Goal: Task Accomplishment & Management: Use online tool/utility

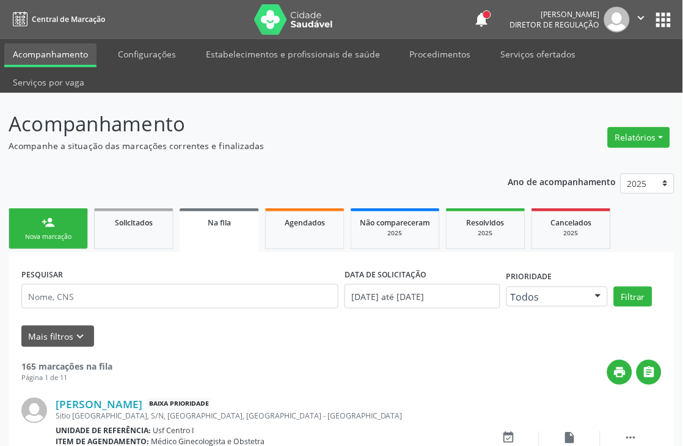
click at [53, 233] on div "Nova marcação" at bounding box center [48, 236] width 61 height 9
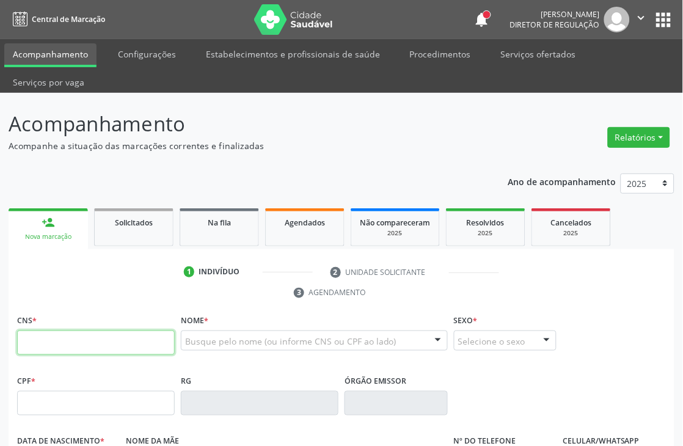
click at [100, 332] on input "text" at bounding box center [96, 342] width 158 height 24
type input "708 7051 5245 0295"
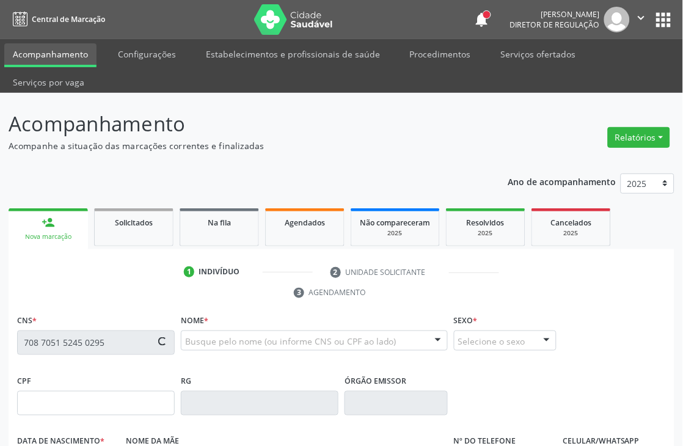
type input "844.074.334-34"
type input "23/10/1972"
type input "Auzenir Ferreira da Silva"
type input "(87) 99630-6775"
type input "397"
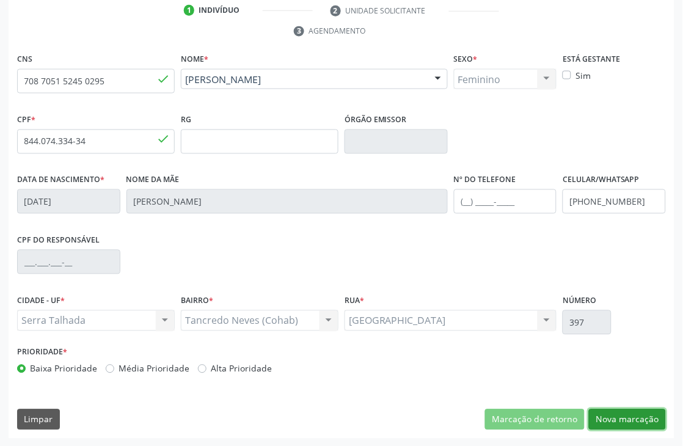
click at [638, 413] on button "Nova marcação" at bounding box center [627, 419] width 77 height 21
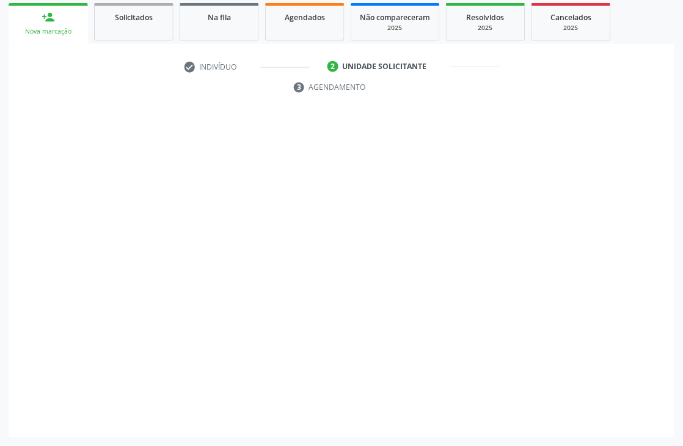
scroll to position [205, 0]
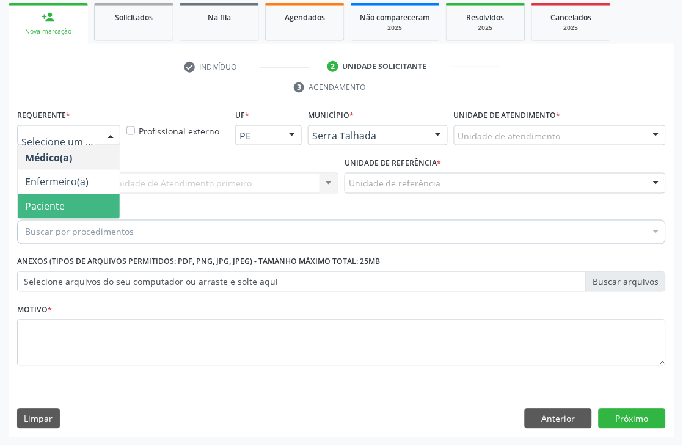
click at [84, 206] on span "Paciente" at bounding box center [69, 206] width 102 height 24
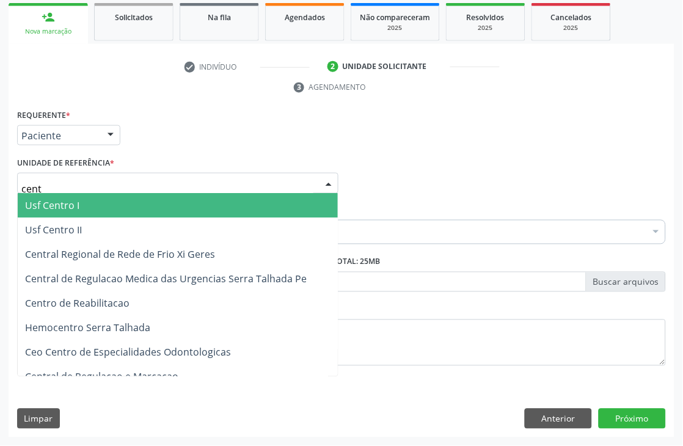
type input "centr"
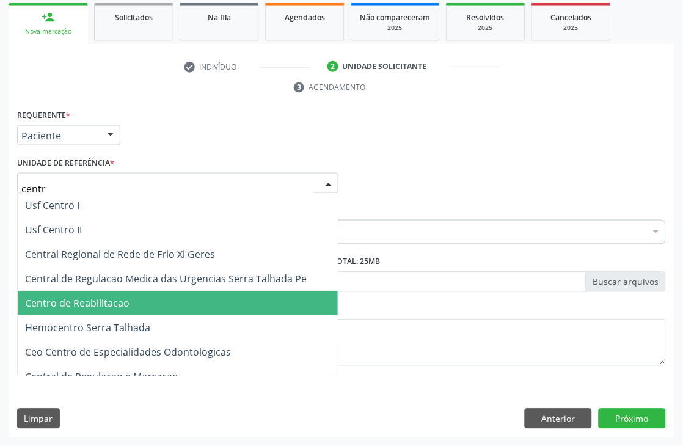
click at [97, 307] on span "Centro de Reabilitacao" at bounding box center [77, 303] width 104 height 13
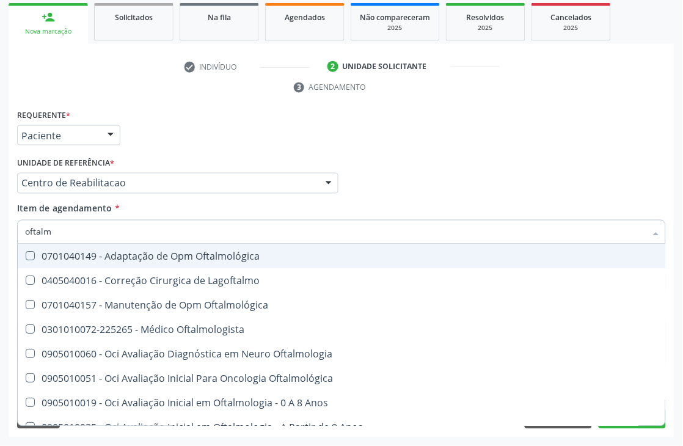
type input "oftalmo"
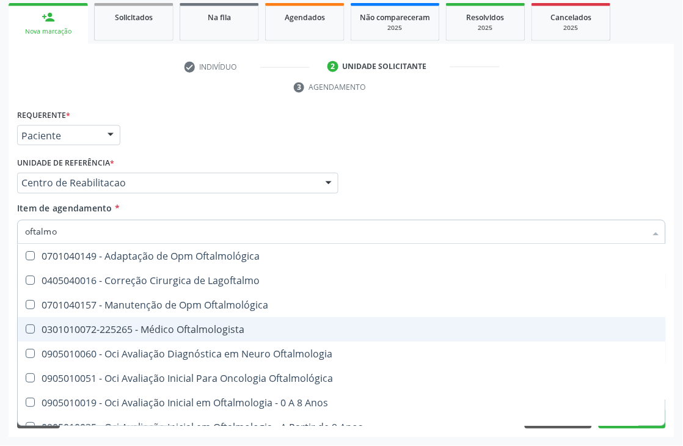
click at [162, 319] on span "0301010072-225265 - Médico Oftalmologista" at bounding box center [345, 330] width 655 height 24
checkbox Oftalmologista "true"
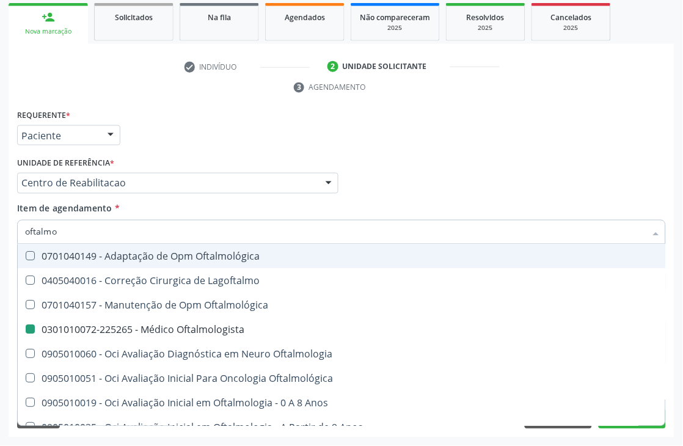
click at [420, 137] on div "Requerente * Paciente Médico(a) Enfermeiro(a) Paciente Nenhum resultado encontr…" at bounding box center [341, 130] width 655 height 48
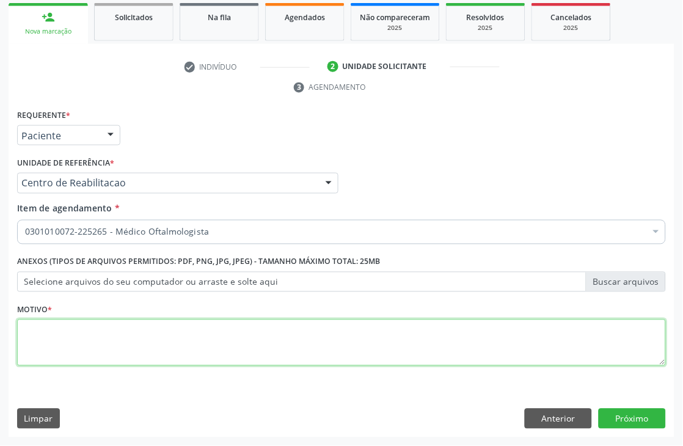
click at [38, 331] on textarea at bounding box center [341, 342] width 649 height 46
type textarea "."
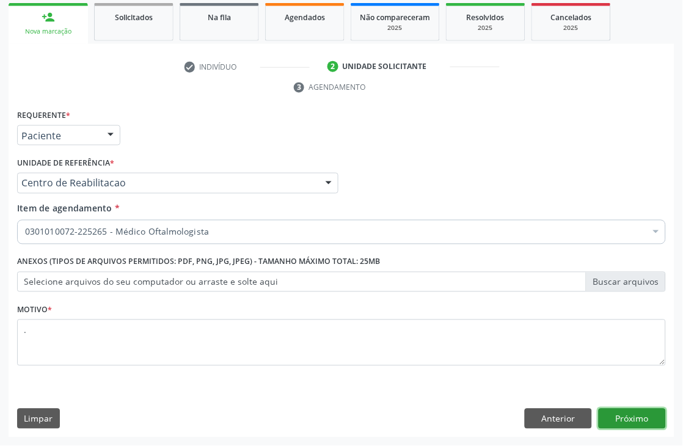
click at [632, 412] on button "Próximo" at bounding box center [632, 419] width 67 height 21
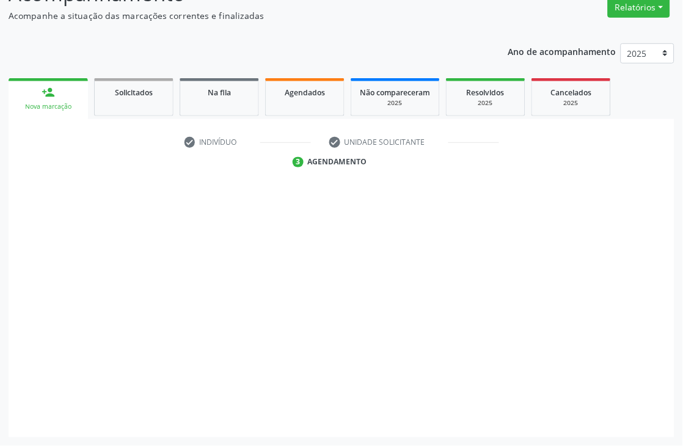
scroll to position [130, 0]
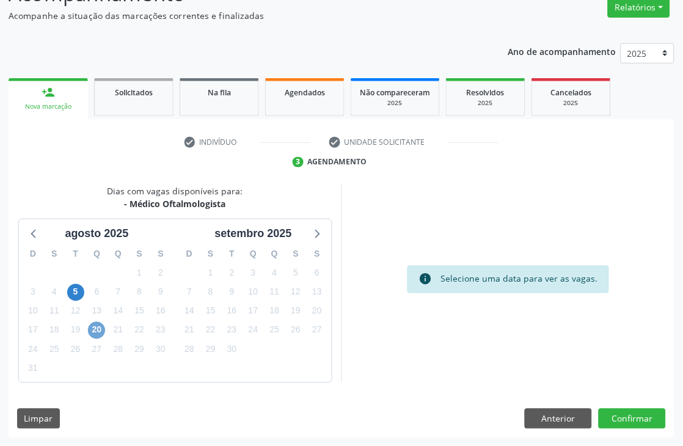
click at [88, 333] on span "20" at bounding box center [96, 330] width 17 height 17
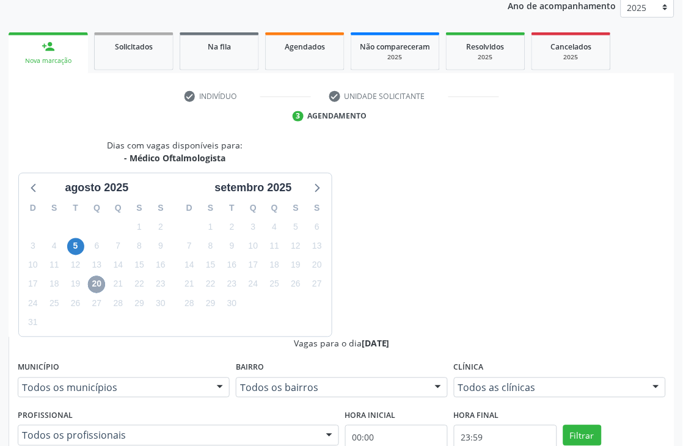
scroll to position [313, 0]
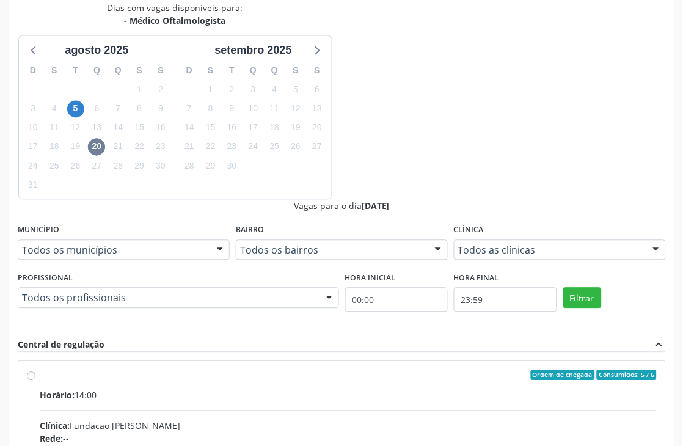
click at [35, 370] on input "Ordem de chegada Consumidos: 5 / 6 Horário: 14:00 Clínica: Fundacao Altino Vent…" at bounding box center [31, 375] width 9 height 11
radio input "true"
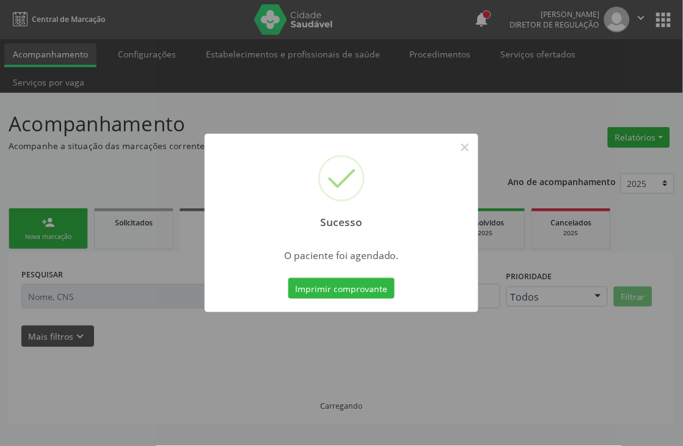
scroll to position [0, 0]
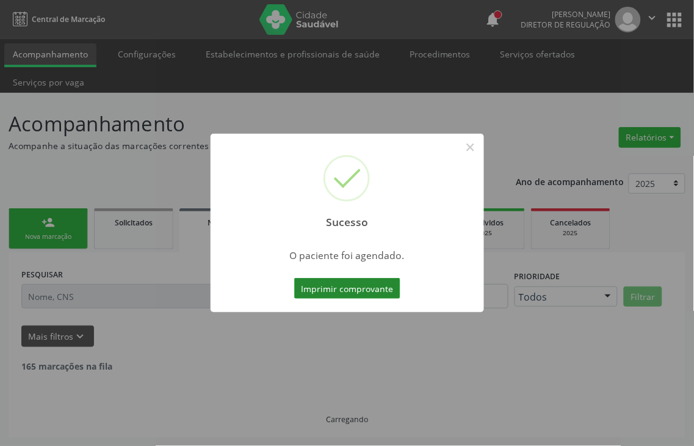
click at [327, 282] on button "Imprimir comprovante" at bounding box center [347, 288] width 106 height 21
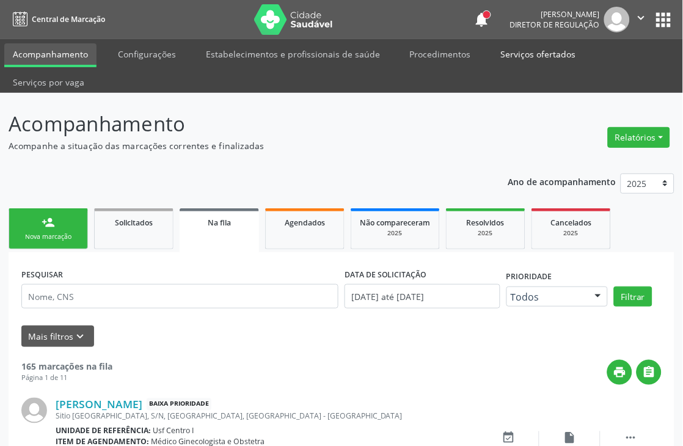
click at [526, 46] on link "Serviços ofertados" at bounding box center [538, 53] width 92 height 21
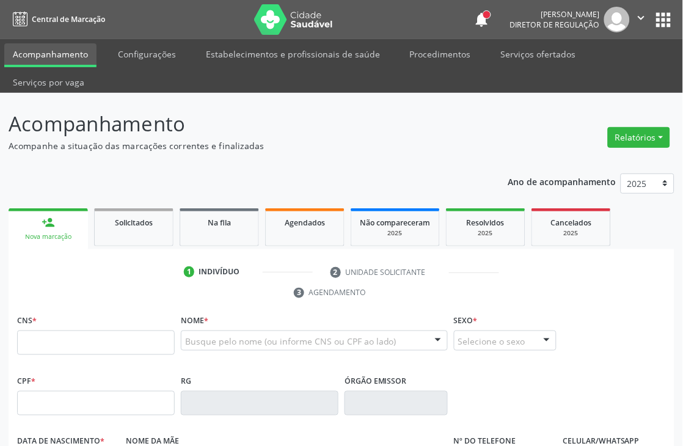
click at [530, 62] on link "Serviços ofertados" at bounding box center [538, 53] width 92 height 21
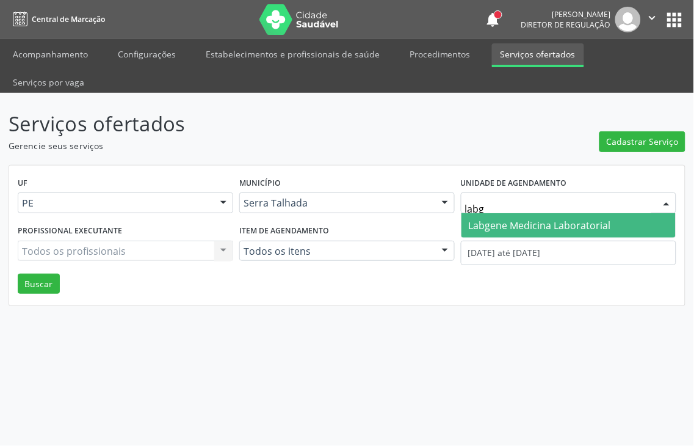
type input "labge"
click at [505, 219] on span "Labgene Medicina Laboratorial" at bounding box center [540, 225] width 142 height 13
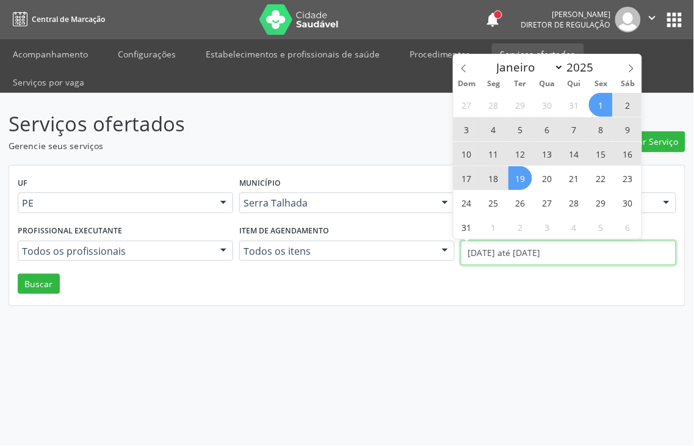
click at [505, 222] on body "Central de Marcação notifications [PERSON_NAME] Diretor de regulação  Configur…" at bounding box center [347, 223] width 694 height 446
click at [469, 67] on span at bounding box center [464, 64] width 21 height 21
select select "6"
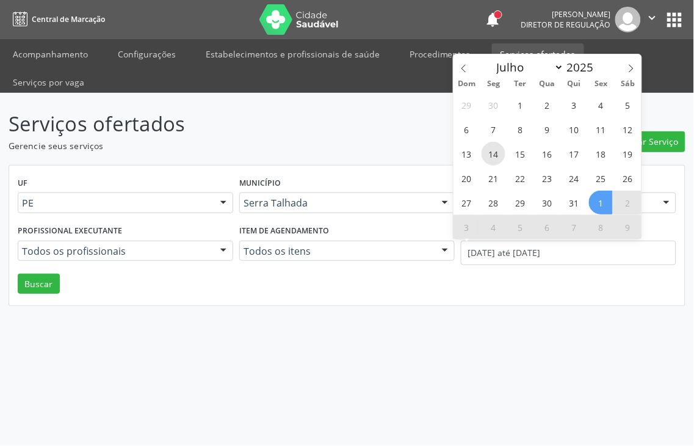
click at [494, 150] on span "14" at bounding box center [494, 154] width 24 height 24
type input "[DATE]"
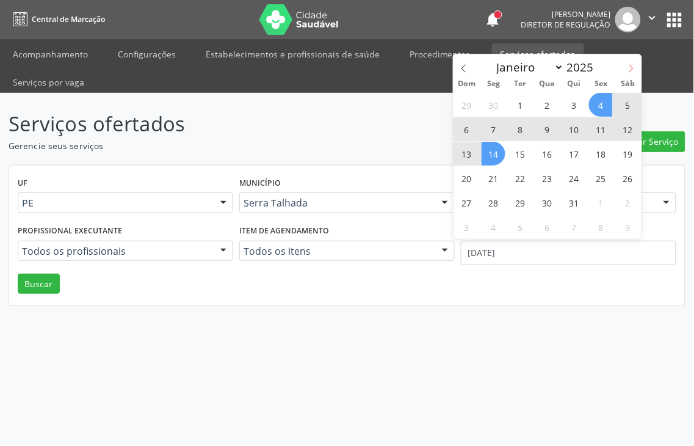
click at [634, 68] on icon at bounding box center [631, 68] width 9 height 9
select select "7"
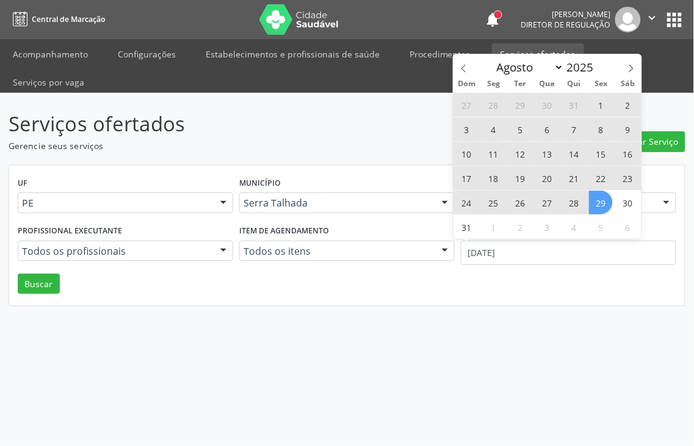
click at [597, 206] on span "29" at bounding box center [601, 203] width 24 height 24
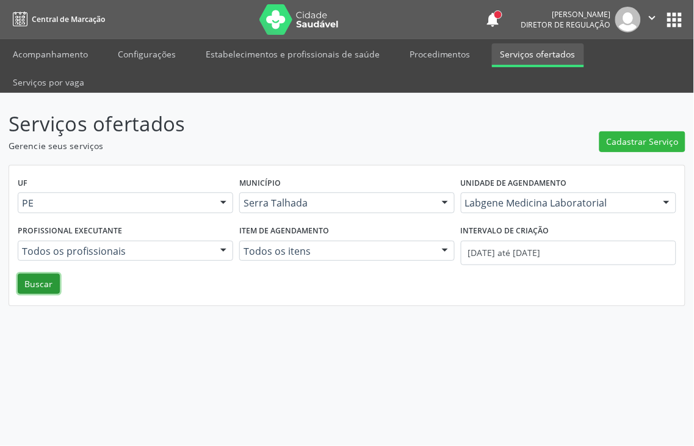
click at [56, 274] on button "Buscar" at bounding box center [39, 284] width 42 height 21
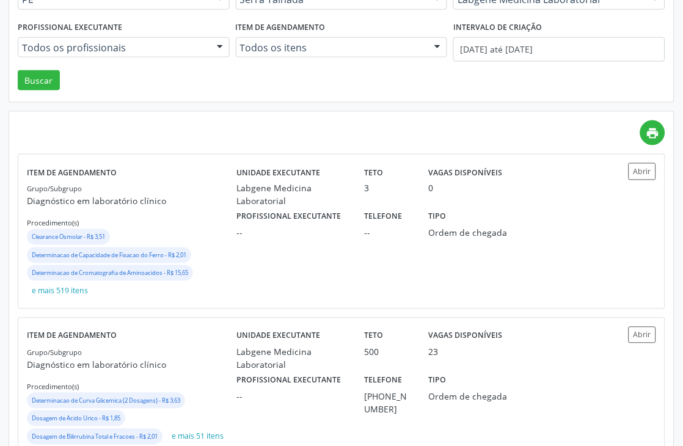
scroll to position [239, 0]
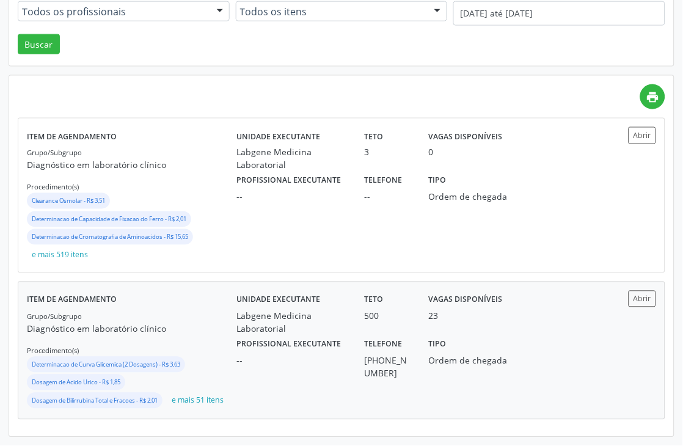
click at [263, 331] on div "Labgene Medicina Laboratorial" at bounding box center [291, 323] width 111 height 26
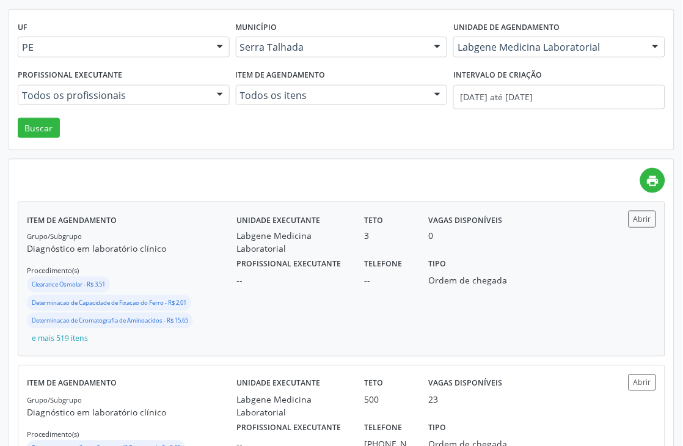
scroll to position [0, 0]
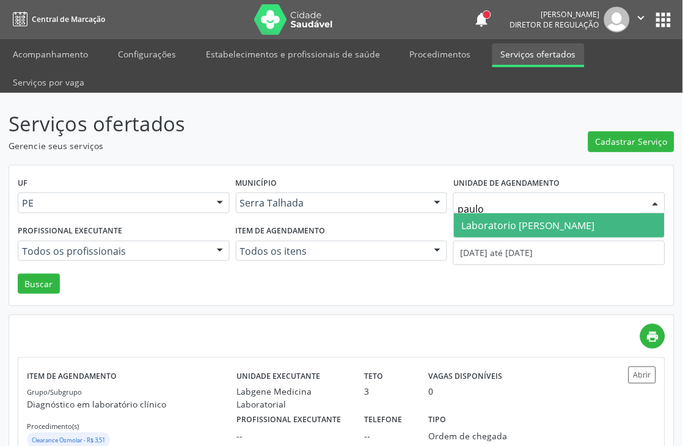
type input "[PERSON_NAME]"
click at [495, 228] on span "Laboratorio [PERSON_NAME]" at bounding box center [527, 225] width 133 height 13
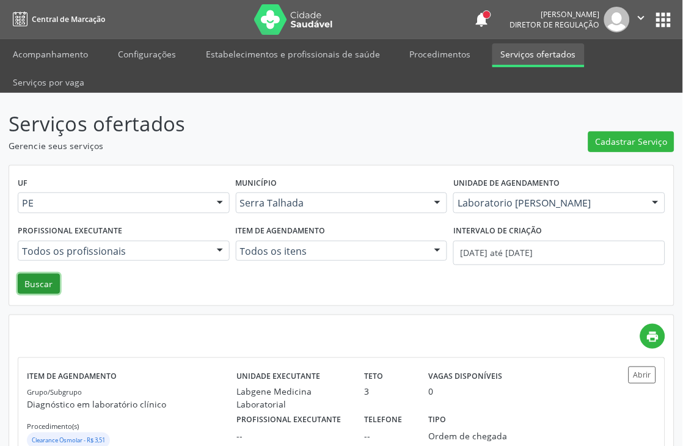
click at [35, 278] on button "Buscar" at bounding box center [39, 284] width 42 height 21
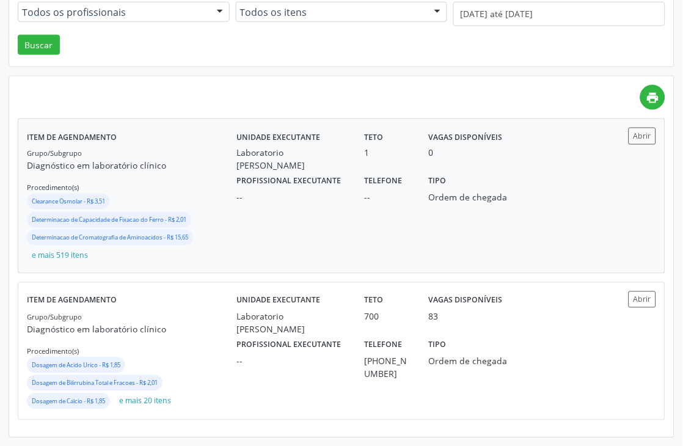
scroll to position [239, 0]
click at [340, 355] on div "--" at bounding box center [291, 360] width 111 height 13
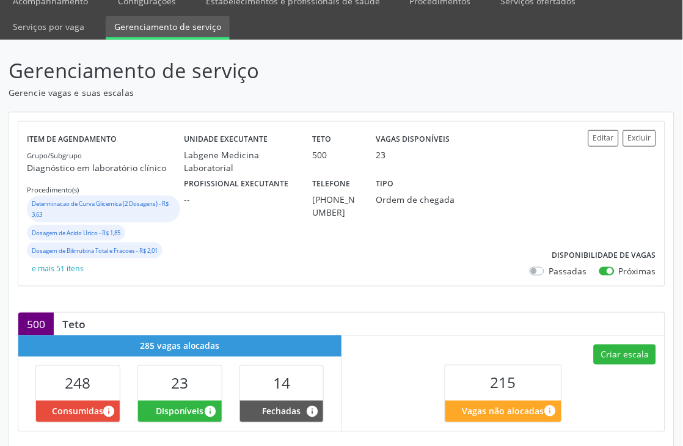
scroll to position [339, 0]
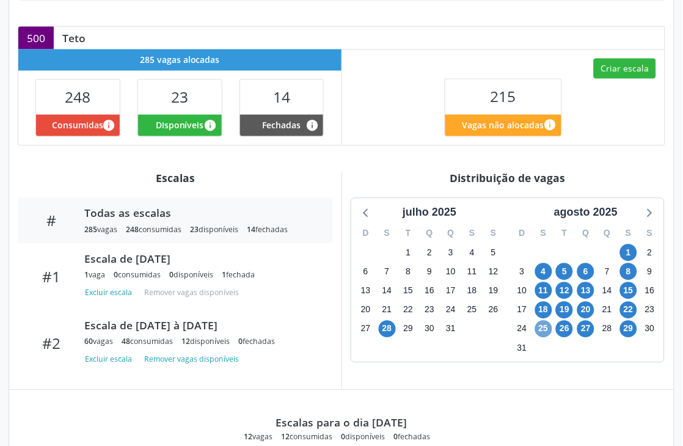
click at [550, 326] on span "25" at bounding box center [543, 329] width 17 height 17
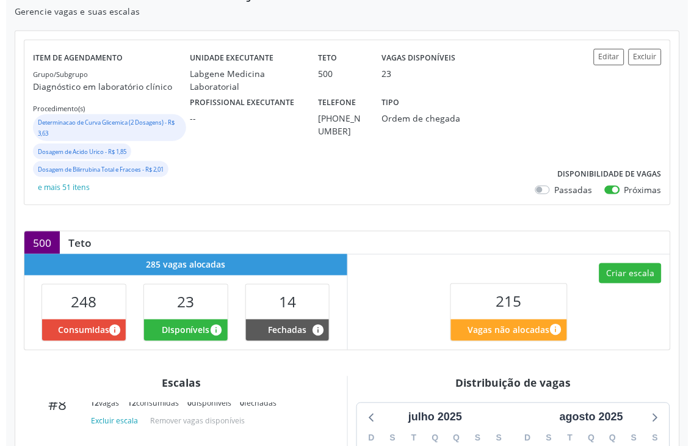
scroll to position [124, 0]
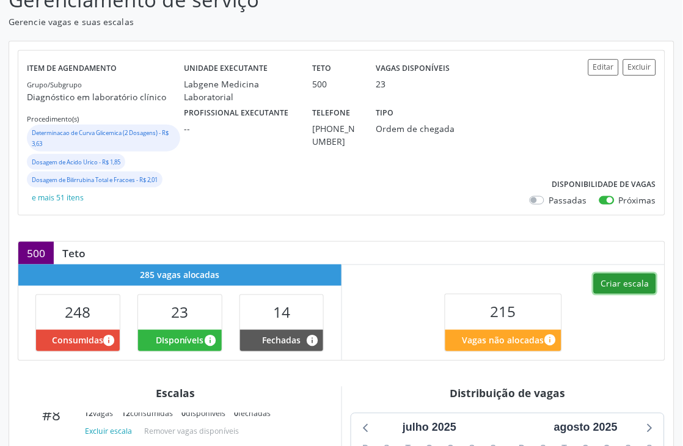
click at [614, 288] on button "Criar escala" at bounding box center [625, 284] width 62 height 21
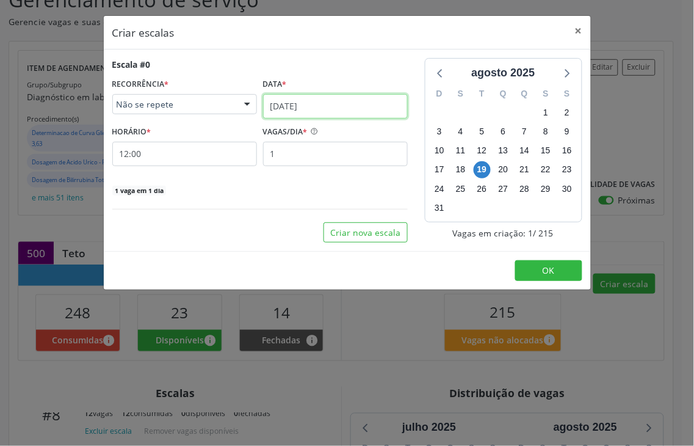
click at [346, 111] on input "19/08/2025" at bounding box center [335, 106] width 145 height 24
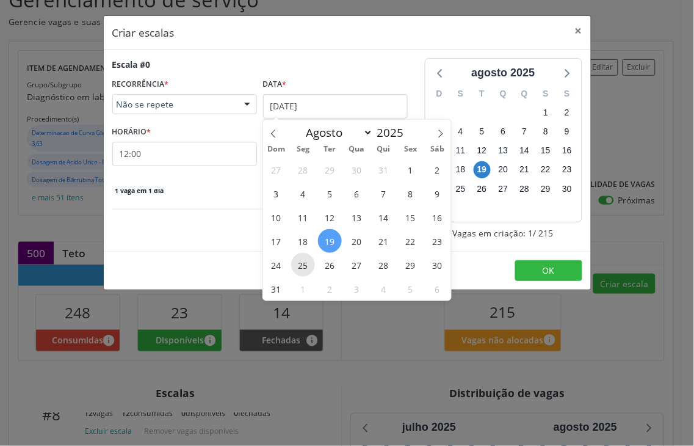
click at [301, 265] on span "25" at bounding box center [303, 265] width 24 height 24
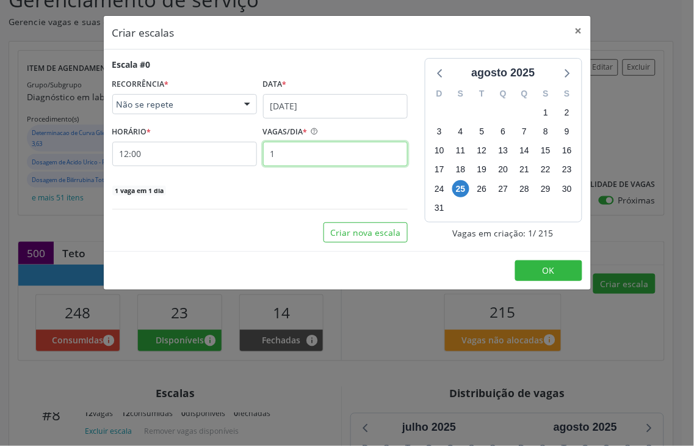
click at [305, 148] on input "1" at bounding box center [335, 154] width 145 height 24
type input "4"
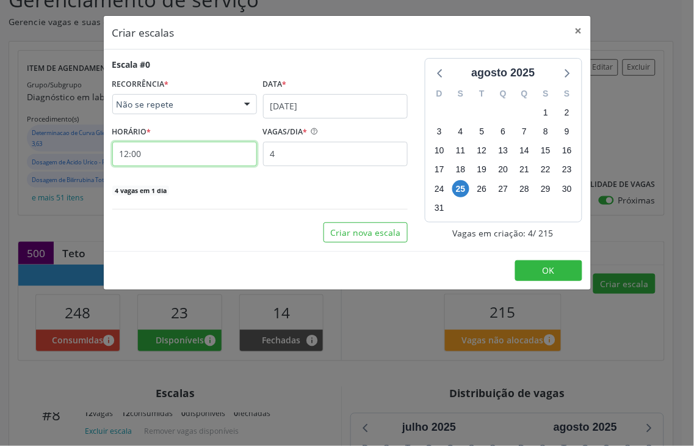
click at [204, 162] on input "12:00" at bounding box center [184, 154] width 145 height 24
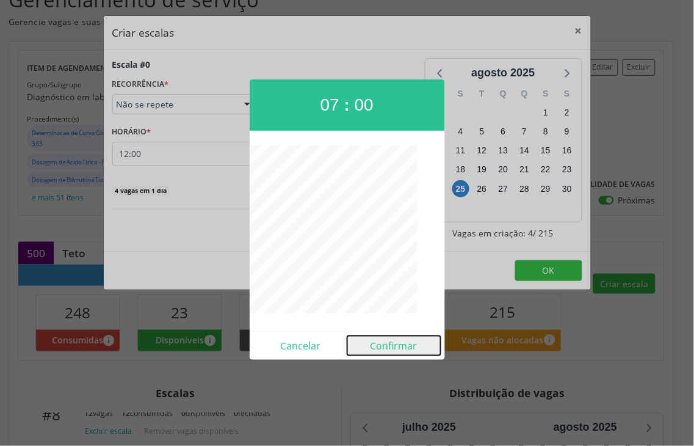
click at [391, 345] on button "Confirmar" at bounding box center [394, 346] width 93 height 20
type input "07:00"
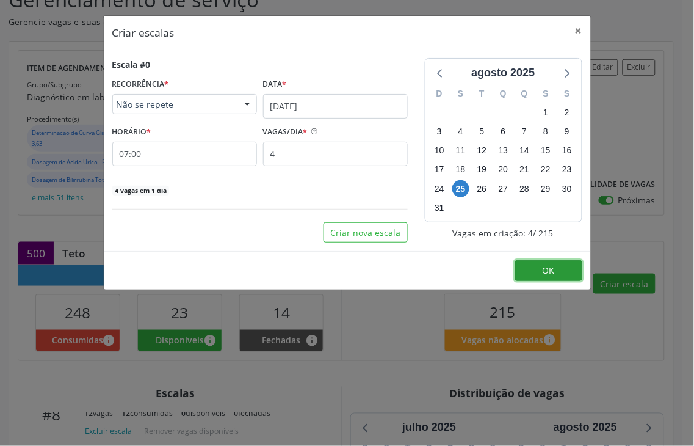
click at [553, 280] on button "OK" at bounding box center [548, 270] width 67 height 21
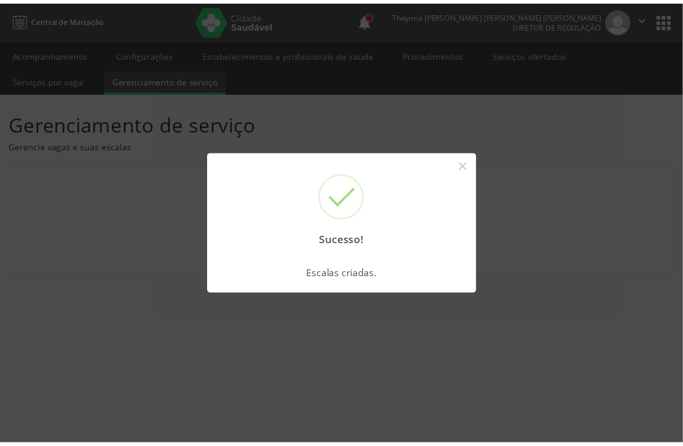
scroll to position [0, 0]
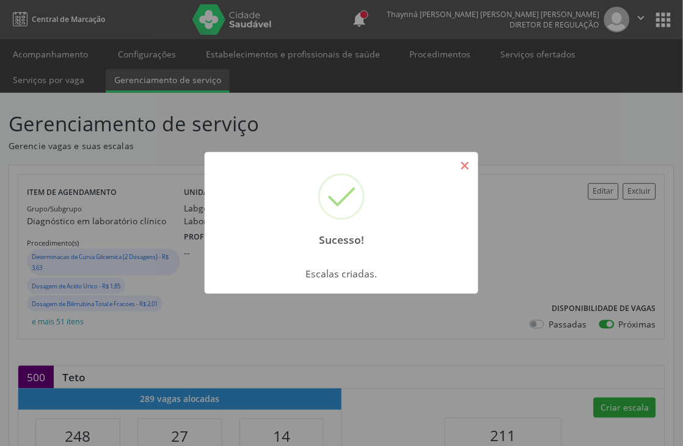
click at [470, 171] on button "×" at bounding box center [464, 165] width 21 height 21
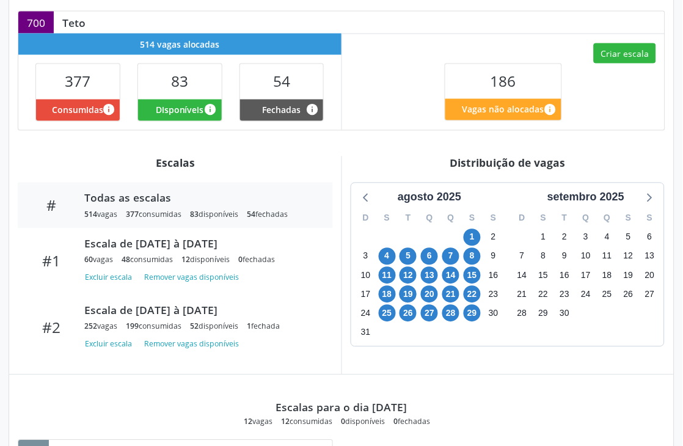
scroll to position [330, 0]
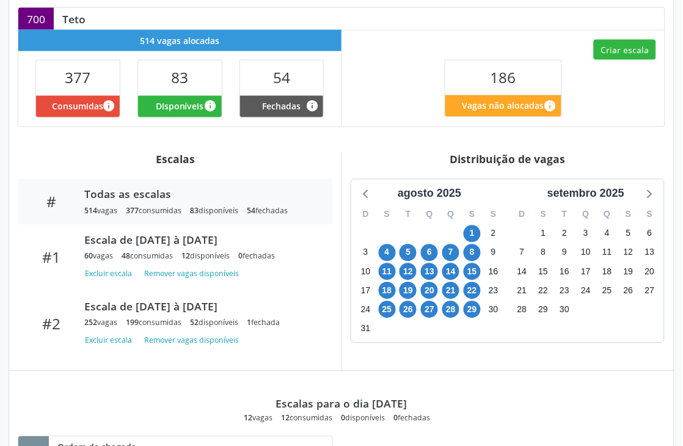
click at [399, 291] on div "19" at bounding box center [407, 291] width 17 height 19
click at [406, 291] on span "19" at bounding box center [407, 290] width 17 height 17
click at [469, 307] on span "29" at bounding box center [472, 309] width 17 height 17
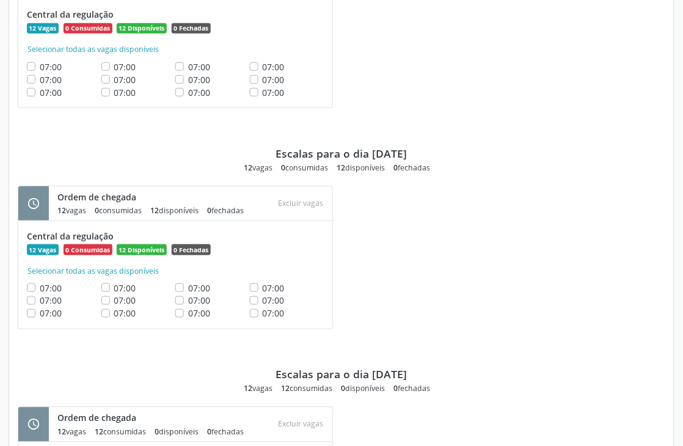
scroll to position [1748, 0]
